Goal: Use online tool/utility: Utilize a website feature to perform a specific function

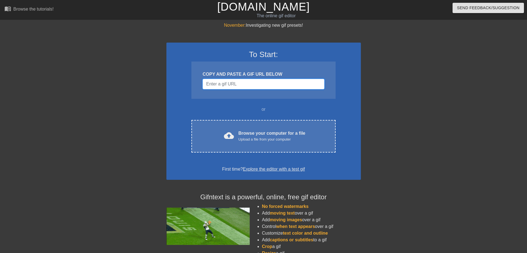
click at [264, 85] on input "Username" at bounding box center [264, 84] width 122 height 11
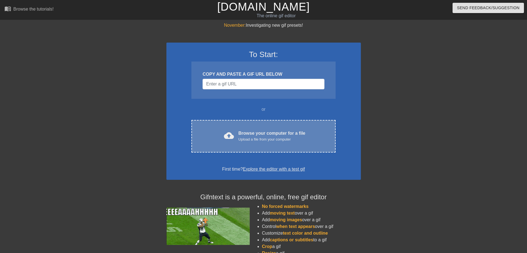
click at [279, 136] on div "Browse your computer for a file Upload a file from your computer" at bounding box center [272, 136] width 67 height 12
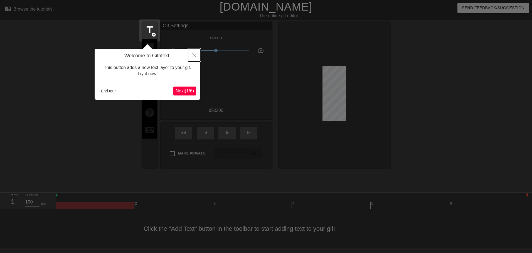
click at [194, 54] on icon "Close" at bounding box center [194, 55] width 4 height 4
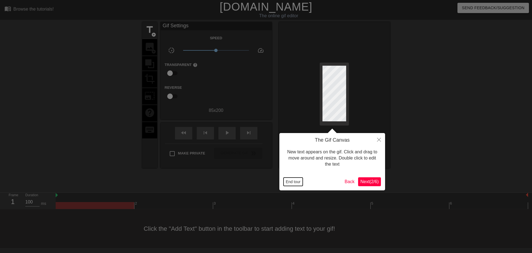
click at [297, 183] on button "End tour" at bounding box center [292, 181] width 19 height 8
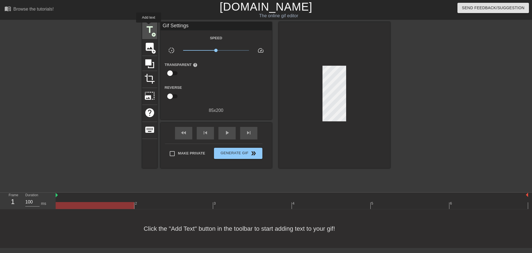
click at [149, 27] on span "title" at bounding box center [149, 29] width 11 height 11
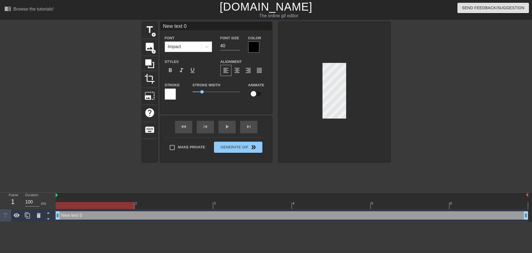
click at [188, 46] on div "Impact" at bounding box center [183, 47] width 36 height 10
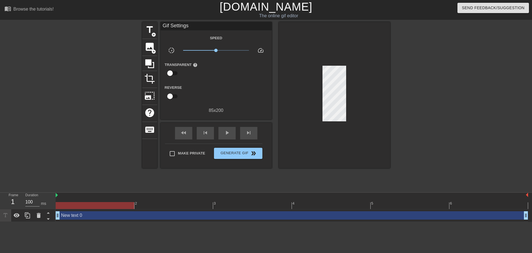
click at [236, 113] on div "Gif Settings Speed slow_motion_video x1.00 speed Transparent help Reverse 85 x …" at bounding box center [215, 95] width 111 height 146
click at [147, 31] on span "title" at bounding box center [149, 29] width 11 height 11
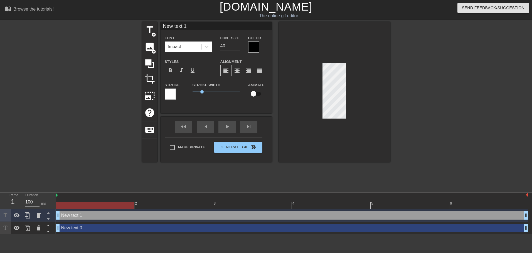
scroll to position [1, 1]
click at [295, 113] on div at bounding box center [334, 92] width 111 height 140
type input "New text 0"
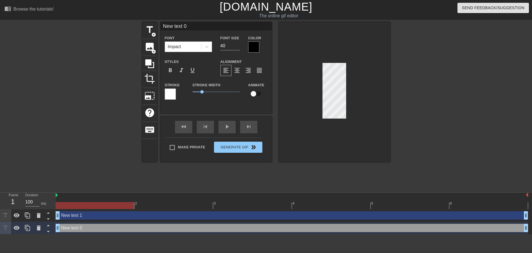
drag, startPoint x: 199, startPoint y: 47, endPoint x: 195, endPoint y: 47, distance: 3.9
click at [196, 47] on div "Font Impact Font Size 40 Color" at bounding box center [215, 43] width 111 height 18
type input "16"
type input "O"
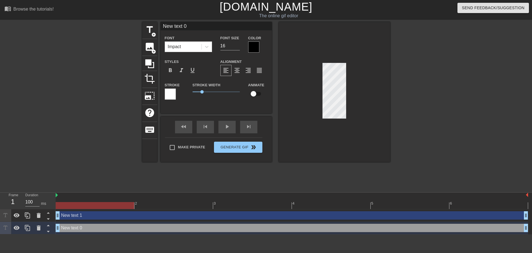
type textarea "O"
type input "ON"
type textarea "ON"
type input "ON"
type textarea "ON"
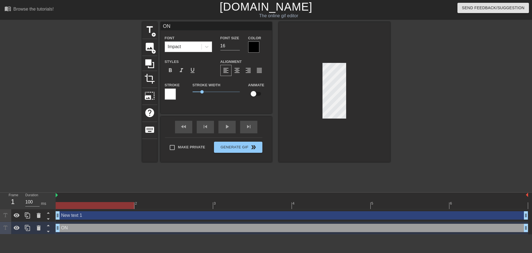
type input "ON T"
type textarea "ON T"
type input "ON TH"
type textarea "ON TH"
type input "ON THE"
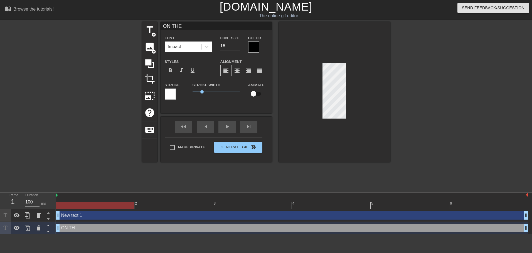
type textarea "ON THE"
type input "ON THE"
type textarea "ON THE"
type input "ON THE W"
type textarea "ON THE W"
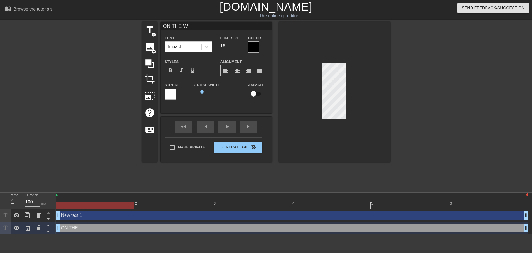
type input "ON THE WA"
type textarea "ON THE WAY"
type input "ON THE WAY"
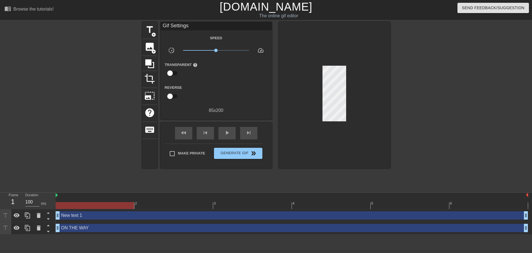
click at [334, 121] on div at bounding box center [334, 95] width 111 height 146
click at [236, 155] on span "Generate Gif double_arrow" at bounding box center [238, 153] width 44 height 7
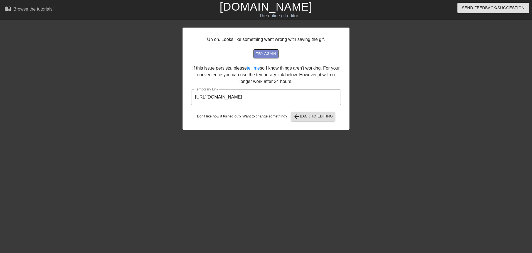
click at [262, 54] on span "try again" at bounding box center [266, 54] width 20 height 6
drag, startPoint x: 317, startPoint y: 98, endPoint x: 191, endPoint y: 103, distance: 126.3
click at [191, 103] on input "[URL][DOMAIN_NAME]" at bounding box center [266, 97] width 150 height 16
click at [260, 52] on span "try again" at bounding box center [266, 54] width 20 height 6
